Goal: Information Seeking & Learning: Find specific fact

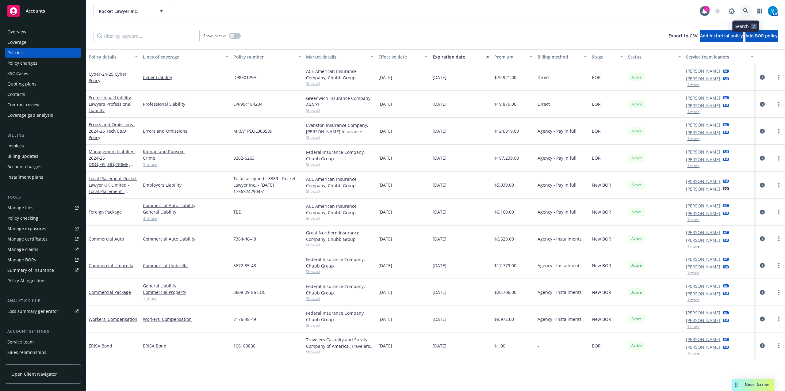
click at [746, 8] on icon at bounding box center [746, 11] width 6 height 6
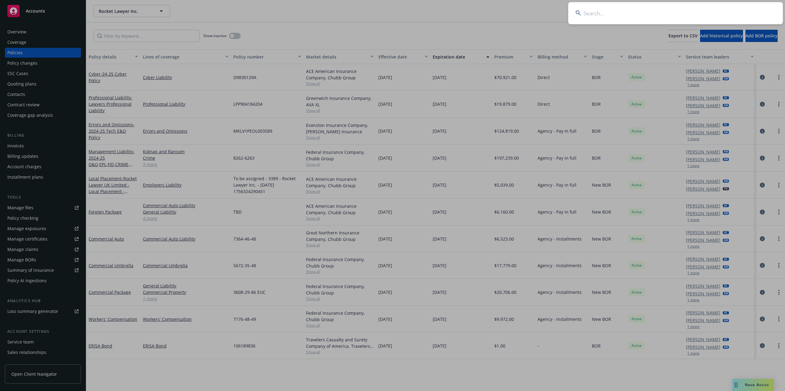
type input "x"
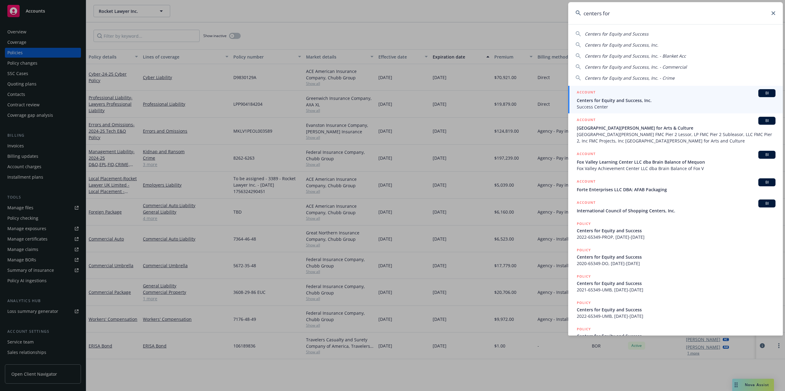
type input "centers for"
click at [613, 102] on span "Centers for Equity and Success, Inc." at bounding box center [675, 100] width 199 height 6
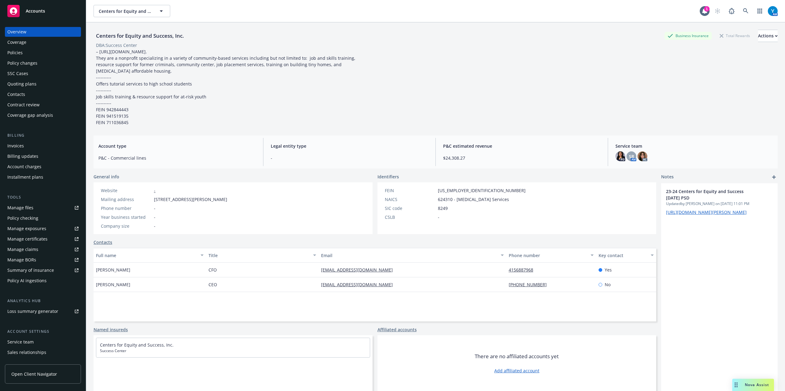
click at [27, 84] on div "Quoting plans" at bounding box center [21, 84] width 29 height 10
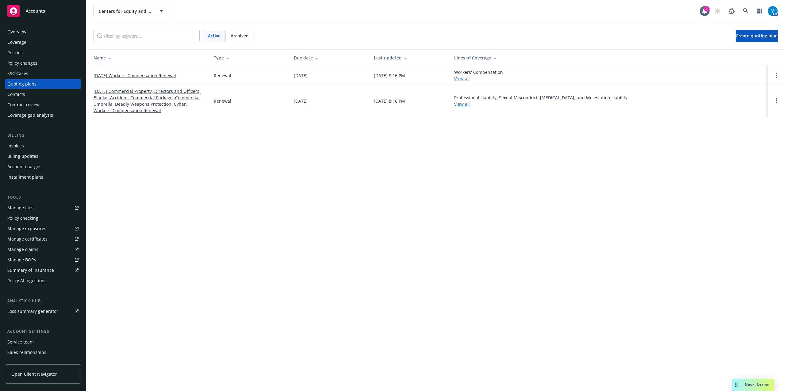
click at [124, 99] on link "11/03/25 Commercial Property, Directors and Officers, Blanket Accident, Commerc…" at bounding box center [148, 101] width 110 height 26
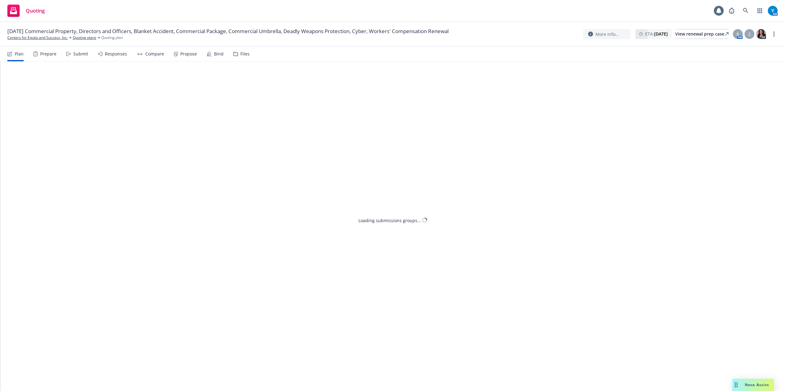
click at [240, 51] on div "Files" at bounding box center [241, 54] width 16 height 15
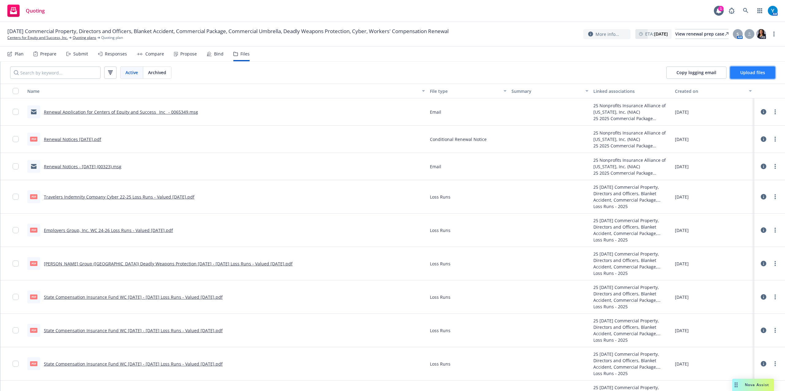
click at [759, 74] on span "Upload files" at bounding box center [752, 73] width 25 height 6
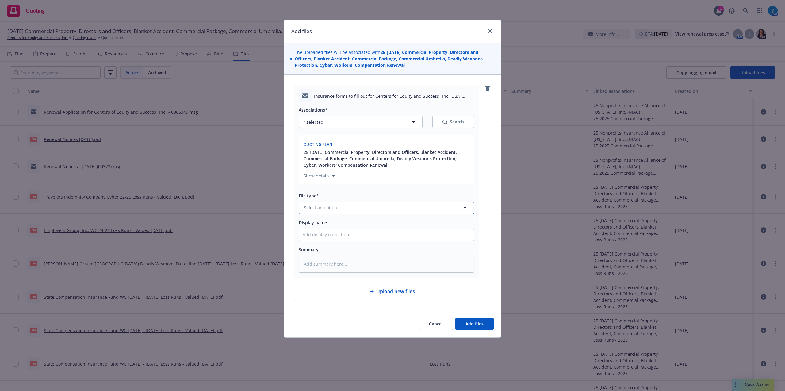
click at [336, 205] on button "Select an option" at bounding box center [386, 208] width 175 height 12
type input "renewal"
click at [341, 236] on div "Renewal solicitation" at bounding box center [386, 241] width 175 height 16
click at [343, 236] on input "Display name" at bounding box center [386, 235] width 175 height 12
type textarea "x"
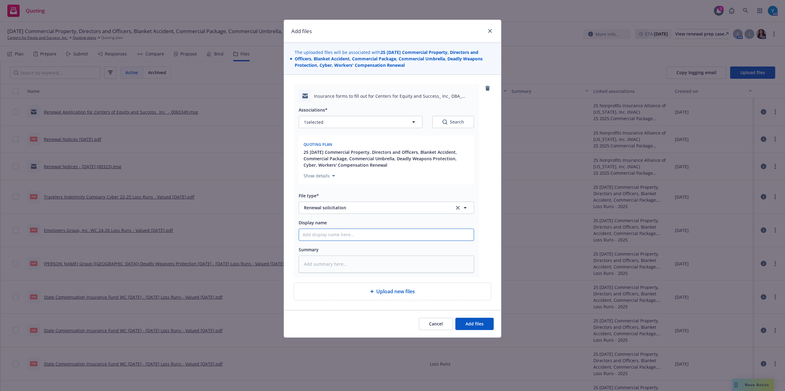
type input "T"
type textarea "x"
type input "To"
type textarea "x"
type input "To"
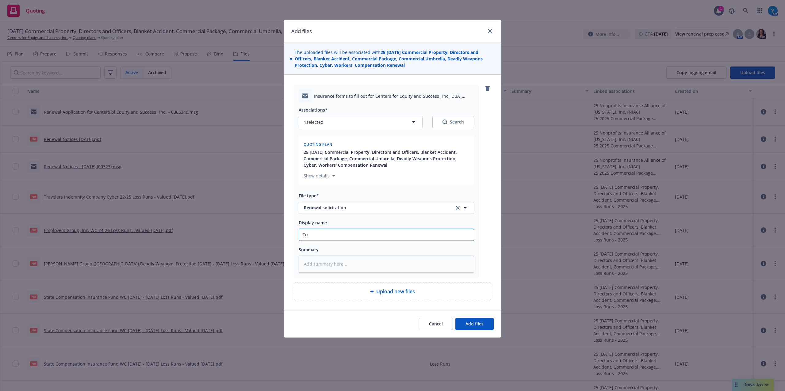
type textarea "x"
type input "To C"
type textarea "x"
type input "To Cl"
type textarea "x"
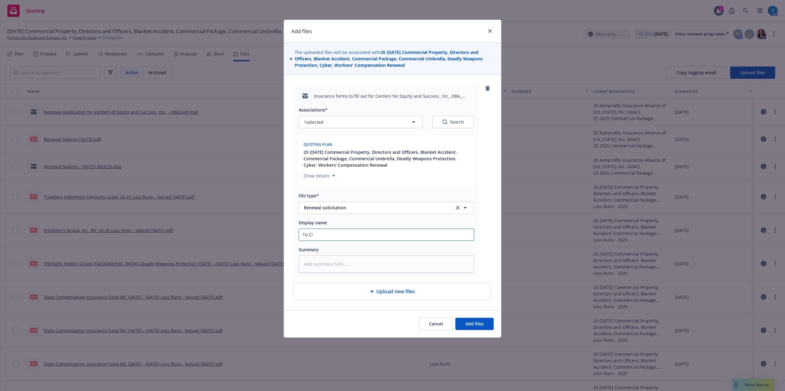
type input "To Cli"
type textarea "x"
type input "To Clien"
type textarea "x"
type input "To Client"
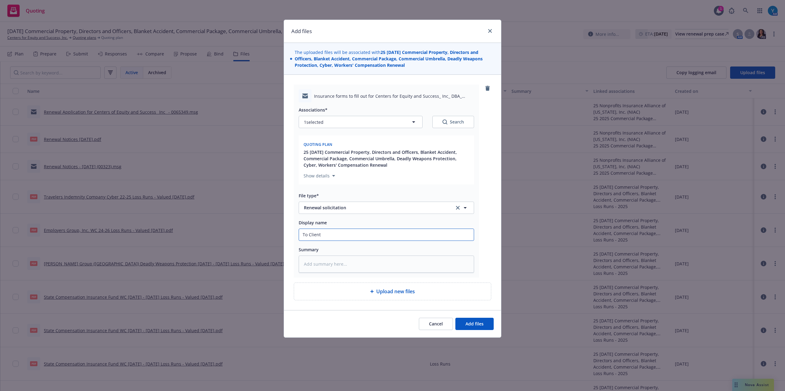
type textarea "x"
type input "To Client:"
type textarea "x"
type input "To Client:"
type textarea "x"
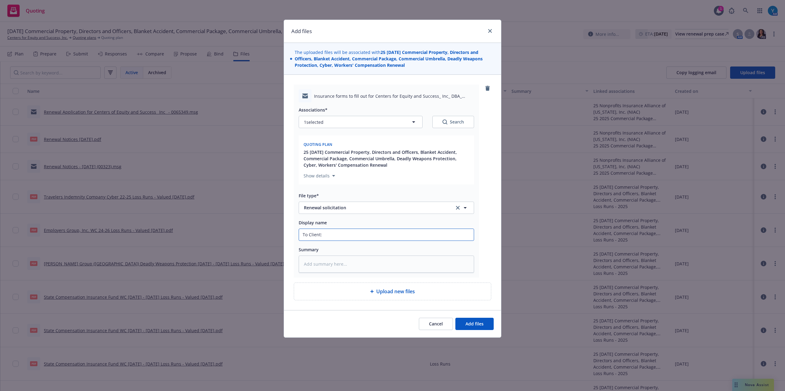
type input "To Client: R"
type textarea "x"
type input "To Client: Re"
type textarea "x"
type input "To Client: Rene"
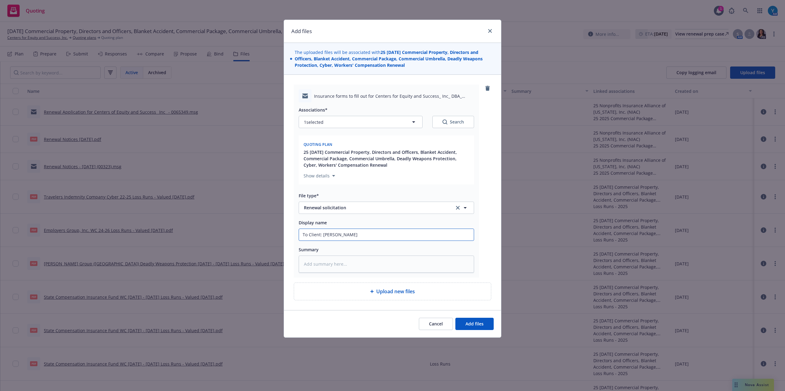
type textarea "x"
type input "To Client: Renew"
type textarea "x"
type input "To Client: Renewal"
type textarea "x"
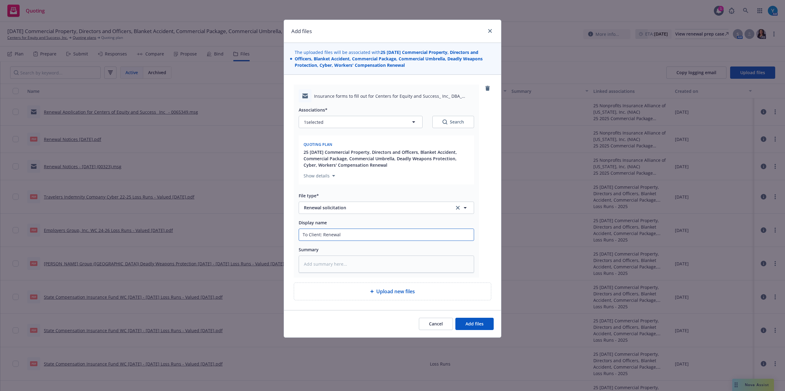
type input "To Client: Renewal"
type textarea "x"
type input "To Client: Renew"
type textarea "x"
type input "To Client: Rene"
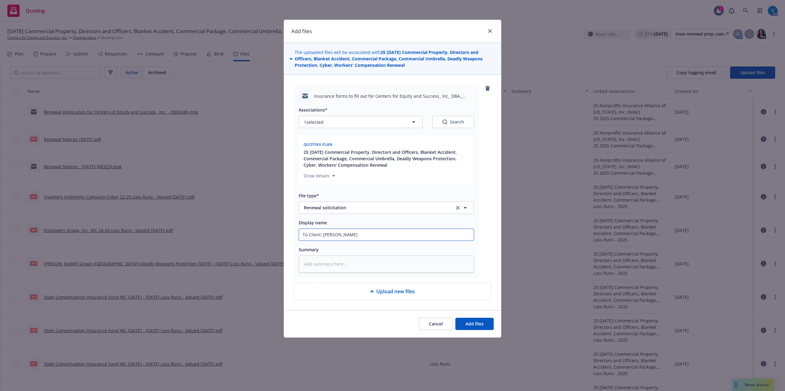
type textarea "x"
type input "To Client: Ren"
type textarea "x"
type input "To Client: R"
type textarea "x"
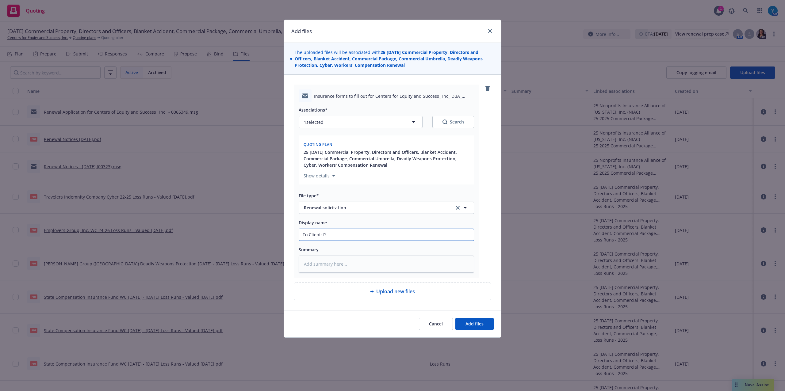
type input "To Client:"
type textarea "x"
type input "To Client: I"
type textarea "x"
type input "To Client: In"
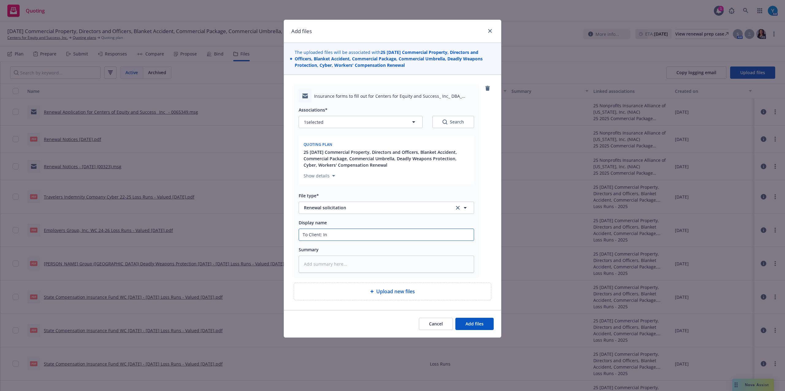
type textarea "x"
type input "To Client: Indi"
type textarea "x"
type input "To Client: Indio"
type textarea "x"
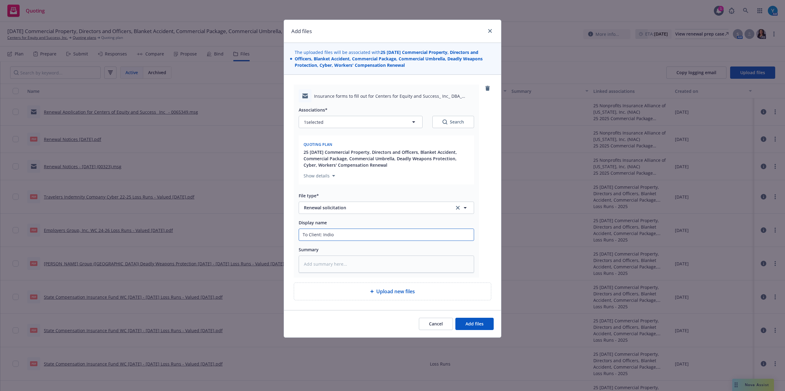
type input "To Client: Indio"
type textarea "x"
type input "To Client: Indio R"
type textarea "x"
type input "To Client: Indio Re"
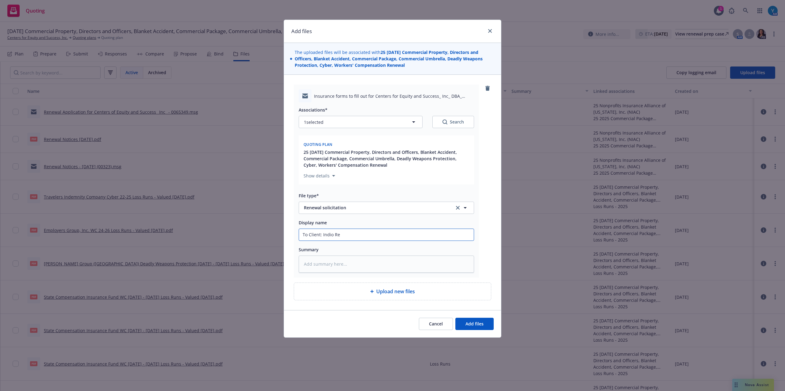
type textarea "x"
type input "To Client: Indio Ren"
type textarea "x"
type input "To Client: Indio Rene"
type textarea "x"
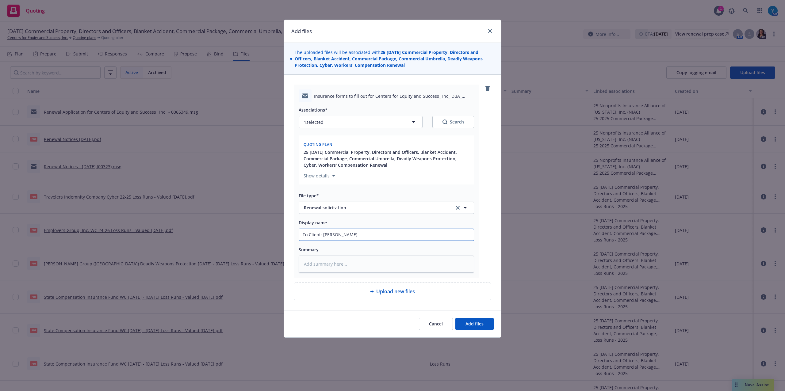
type input "To Client: Indio Renewa"
type textarea "x"
type input "To Client: Indio Renewal"
type textarea "x"
type input "To Client: Indio Renewal"
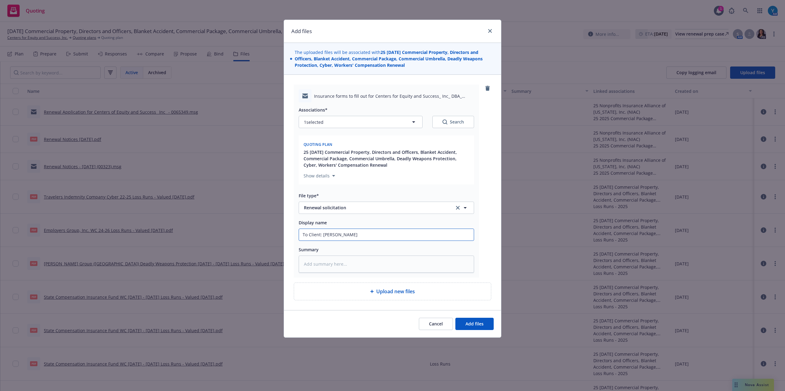
type textarea "x"
type input "To Client: Indio Renewal S"
type textarea "x"
type input "To Client: Indio Renewal So"
type textarea "x"
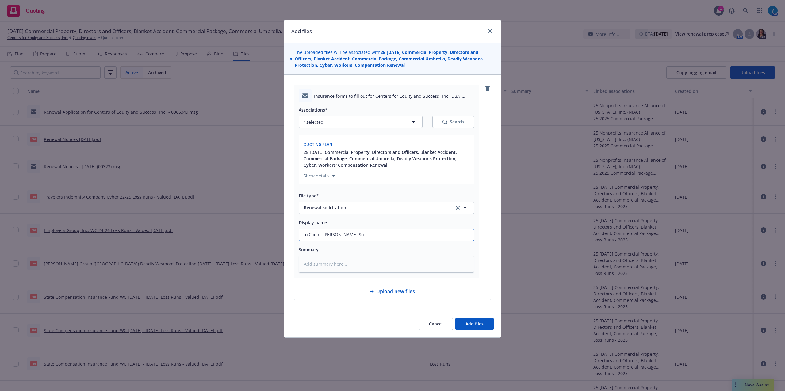
type input "To Client: Indio Renewal Sol"
type textarea "x"
type input "To Client: Indio Renewal Soli"
type textarea "x"
type input "To Client: Indio Renewal Solic"
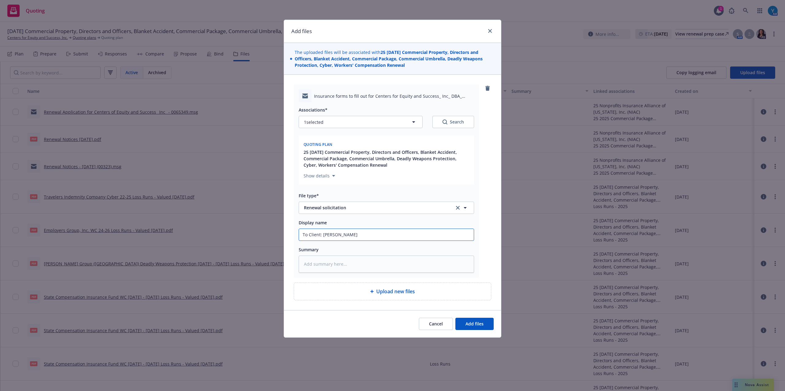
type textarea "x"
type input "To Client: Indio Renewal Solici"
type textarea "x"
type input "To Client: Indio Renewal Solicia"
type textarea "x"
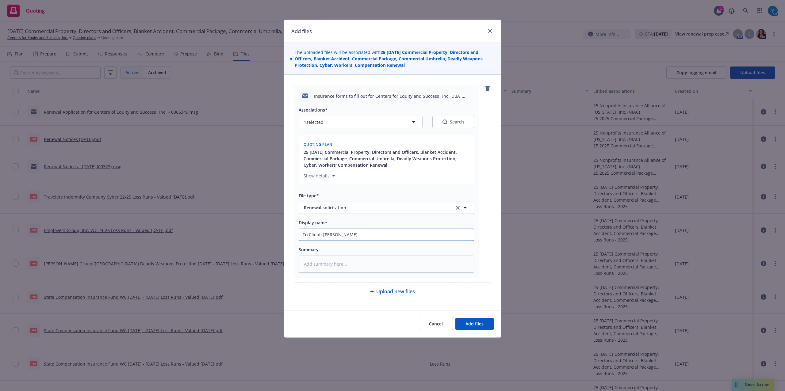
type input "To Client: Indio Renewal Soliciat"
type textarea "x"
type input "To Client: Indio Renewal Solicia"
type textarea "x"
type input "To Client: Indio Renewal Solici"
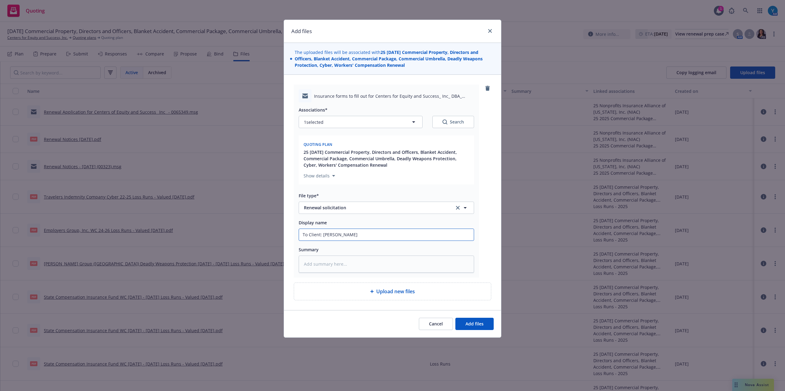
type textarea "x"
type input "To Client: Indio Renewal Solic"
type textarea "x"
type input "To Client: Indio Renewal Solici"
type textarea "x"
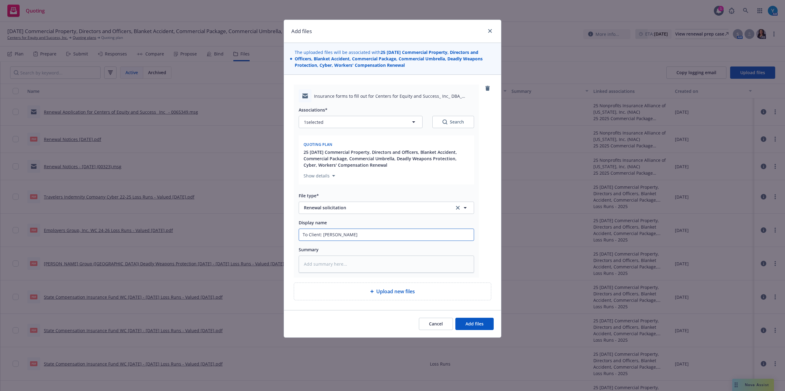
type input "To Client: Indio Renewal Solicit"
type textarea "x"
type input "To Client: Indio Renewal Solicita"
type textarea "x"
type input "To Client: Indio Renewal Solicitat"
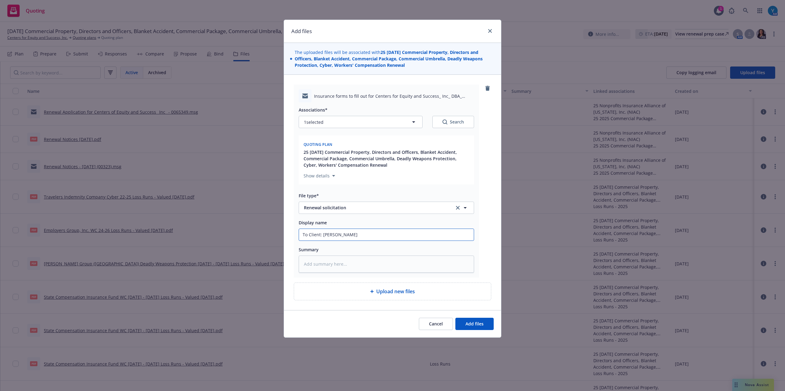
type textarea "x"
type input "To Client: Indio Renewal Solicitati"
type textarea "x"
type input "To Client: Indio Renewal Solicitatio"
type textarea "x"
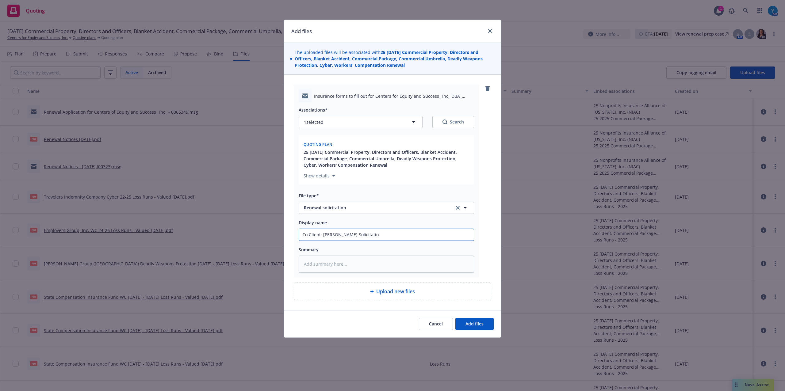
type input "To Client: Indio Renewal Solicitation"
type textarea "x"
type input "To Client: Indio Renewal Solicitation"
click at [488, 323] on button "Add files" at bounding box center [474, 324] width 38 height 12
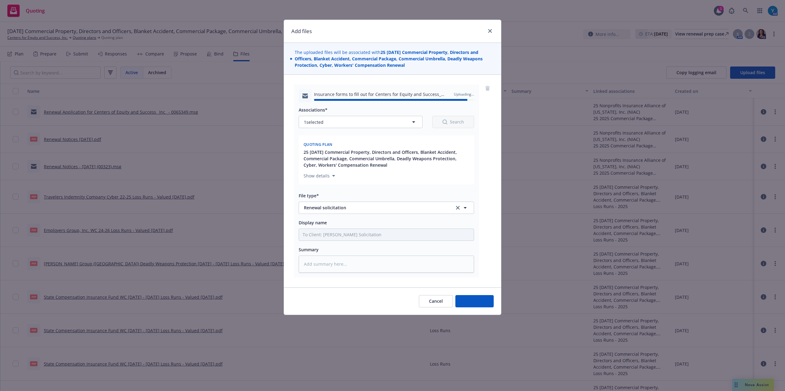
type textarea "x"
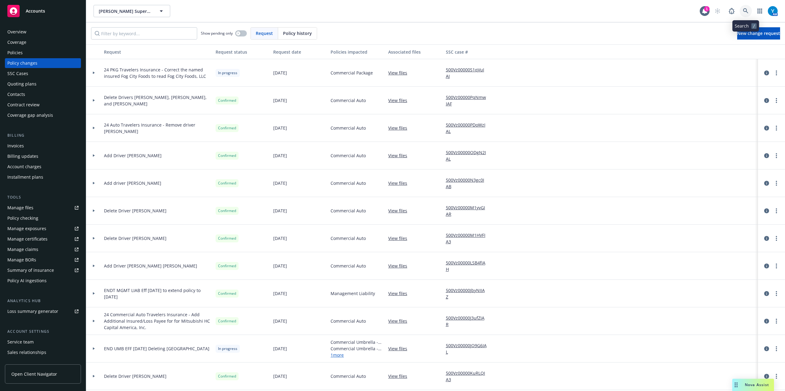
click at [743, 8] on link at bounding box center [745, 11] width 12 height 12
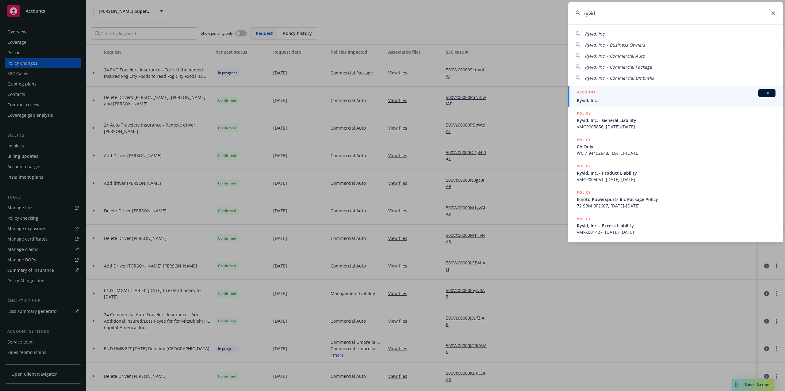
type input "ryvid"
click at [616, 100] on span "Ryvid, Inc." at bounding box center [675, 100] width 199 height 6
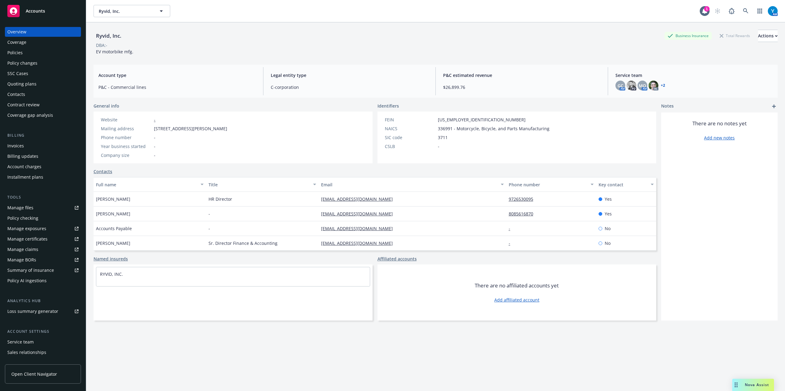
click at [29, 65] on div "Policy changes" at bounding box center [22, 63] width 30 height 10
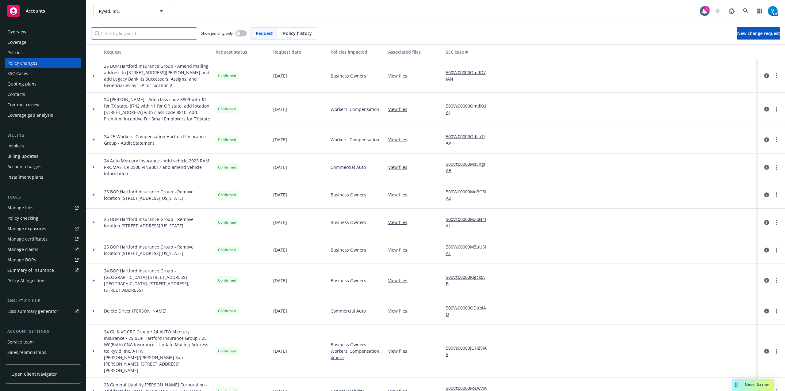
click at [123, 32] on input "Filter by keyword..." at bounding box center [144, 33] width 106 height 12
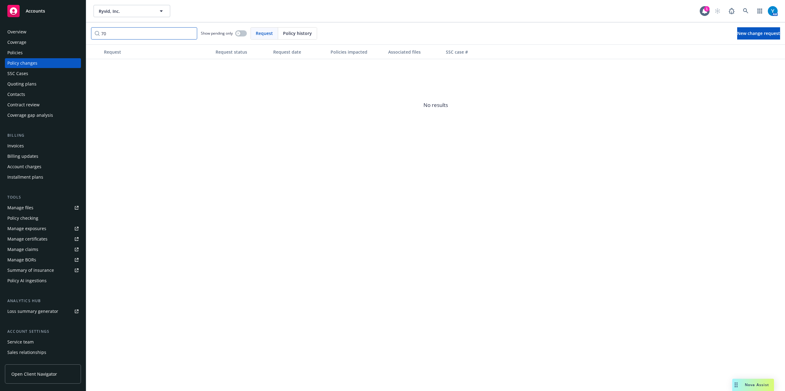
type input "7"
type input "0017"
click at [96, 70] on div at bounding box center [93, 73] width 15 height 28
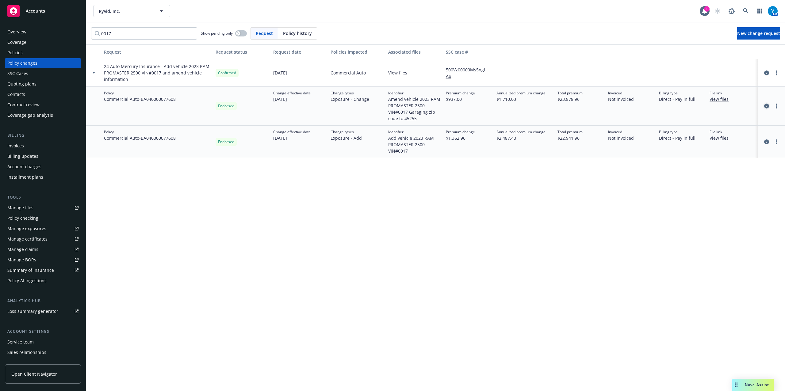
click at [768, 107] on icon "circleInformation" at bounding box center [766, 106] width 5 height 5
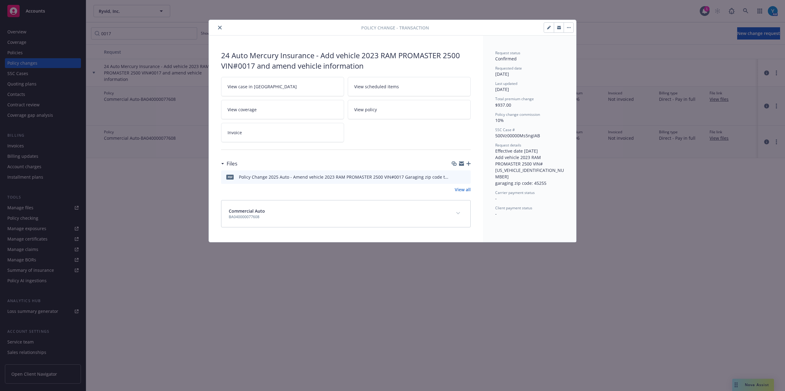
click at [464, 177] on icon "preview file" at bounding box center [465, 176] width 6 height 4
click at [222, 27] on button "close" at bounding box center [219, 27] width 7 height 7
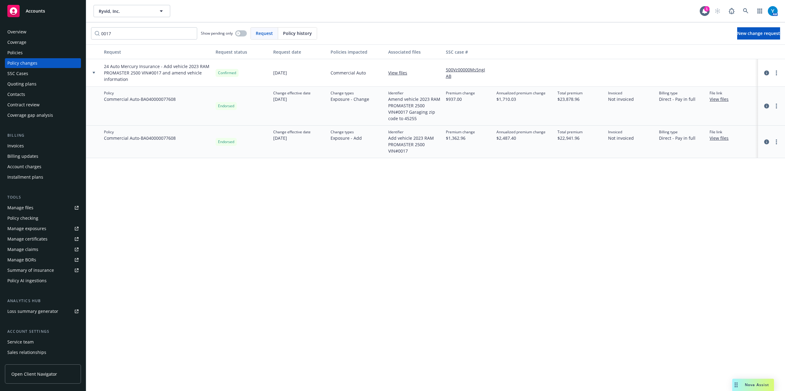
click at [36, 30] on div "Overview" at bounding box center [42, 32] width 71 height 10
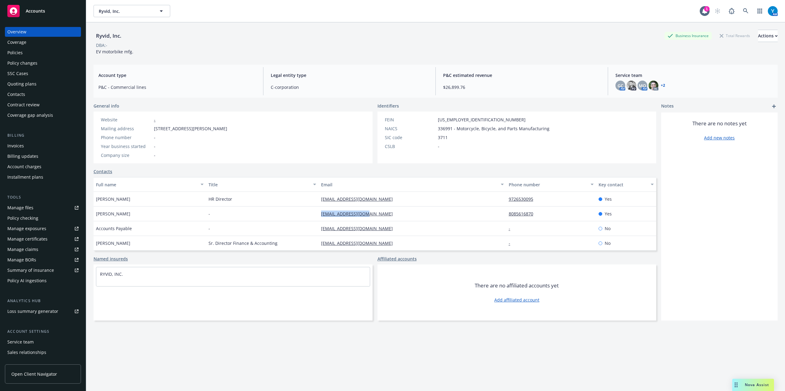
drag, startPoint x: 361, startPoint y: 215, endPoint x: 314, endPoint y: 216, distance: 46.6
click at [318, 216] on div "egriffith@ryvid.com" at bounding box center [412, 214] width 188 height 15
copy link "egriffith@ryvid.com"
click at [21, 51] on div "Policies" at bounding box center [14, 53] width 15 height 10
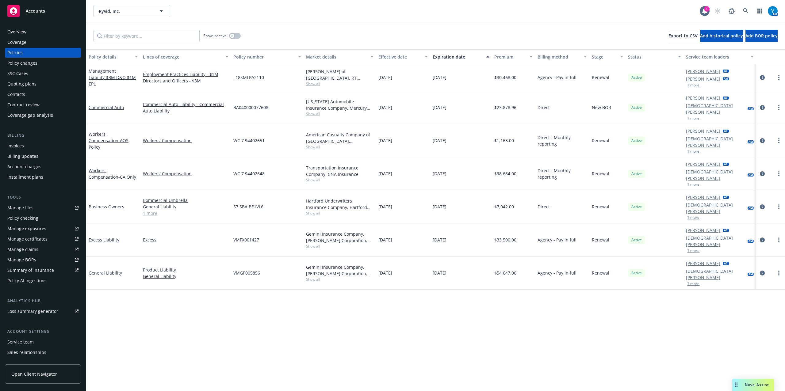
click at [317, 111] on span "Show all" at bounding box center [339, 113] width 67 height 5
drag, startPoint x: 292, startPoint y: 146, endPoint x: 250, endPoint y: 149, distance: 41.8
click at [250, 149] on div "Writing company California Automobile Insurance Company Carrier Mercury Insuran…" at bounding box center [311, 150] width 123 height 69
copy span "Mercury Insurance"
click at [293, 15] on div "Ryvid, Inc. Ryvid, Inc." at bounding box center [396, 11] width 606 height 12
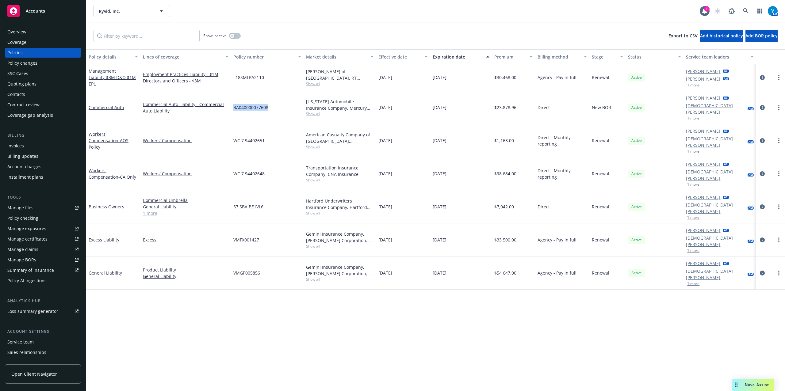
drag, startPoint x: 265, startPoint y: 103, endPoint x: 233, endPoint y: 103, distance: 32.2
click at [233, 103] on div "BA040000077608" at bounding box center [267, 107] width 72 height 33
copy span "BA040000077608"
click at [779, 104] on link "more" at bounding box center [778, 107] width 7 height 7
click at [744, 189] on link "Copy logging email" at bounding box center [746, 190] width 72 height 12
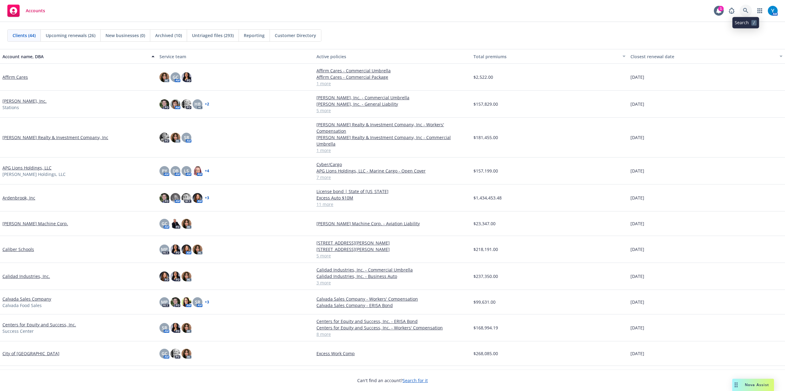
click at [744, 6] on link at bounding box center [745, 11] width 12 height 12
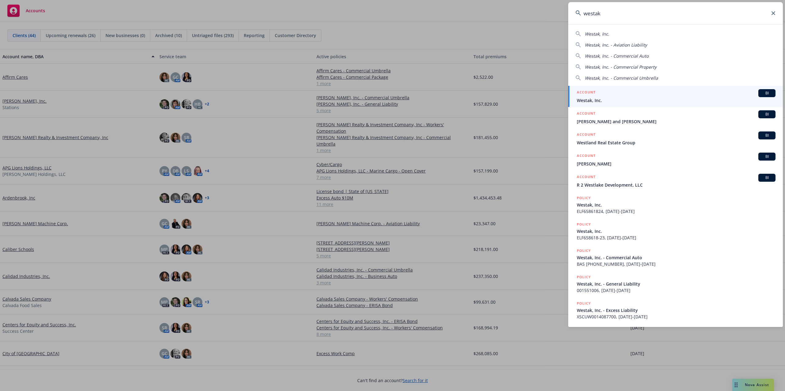
type input "westak"
click at [601, 101] on span "Westak, Inc." at bounding box center [675, 100] width 199 height 6
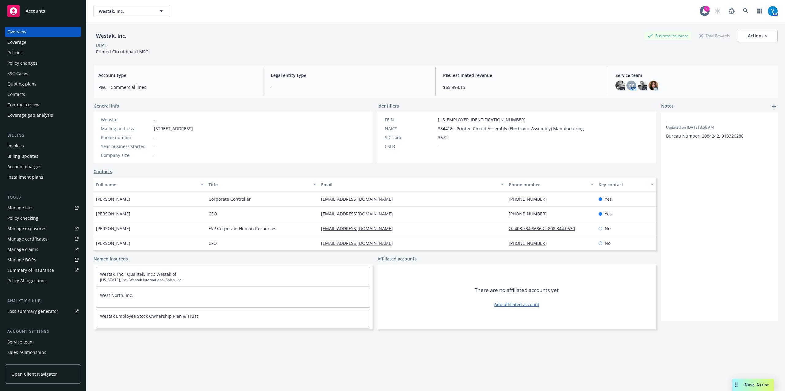
click at [19, 53] on div "Policies" at bounding box center [14, 53] width 15 height 10
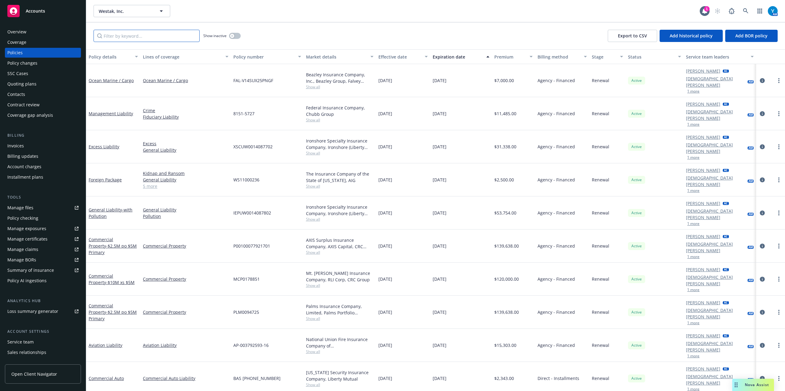
click at [133, 40] on input "Filter by keyword..." at bounding box center [146, 36] width 106 height 12
type input "w"
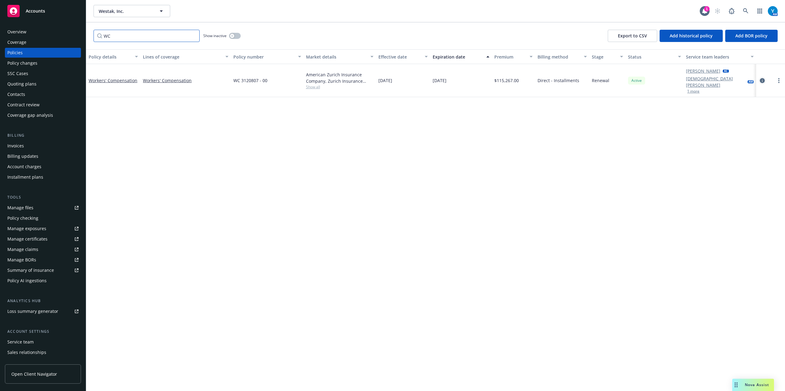
type input "WC"
click at [759, 78] on icon "circleInformation" at bounding box center [761, 80] width 5 height 5
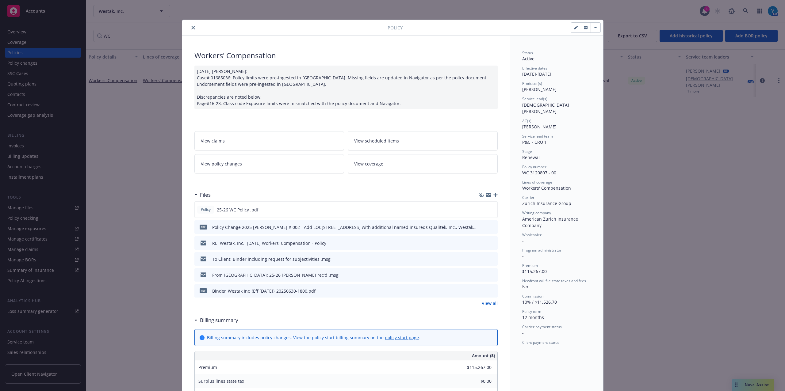
click at [276, 167] on link "View policy changes" at bounding box center [269, 163] width 150 height 19
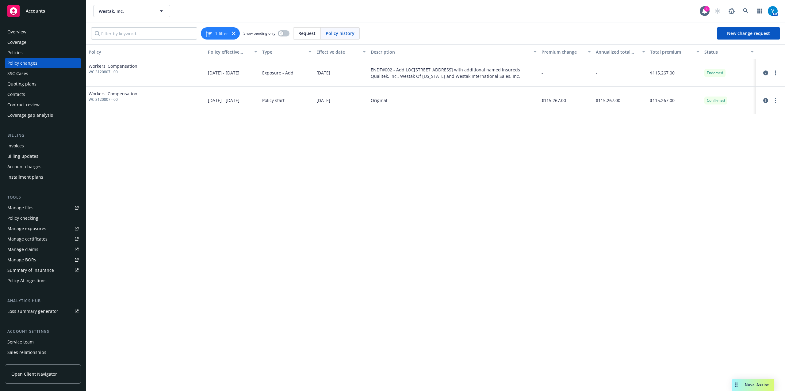
click at [28, 32] on div "Overview" at bounding box center [42, 32] width 71 height 10
